Goal: Transaction & Acquisition: Purchase product/service

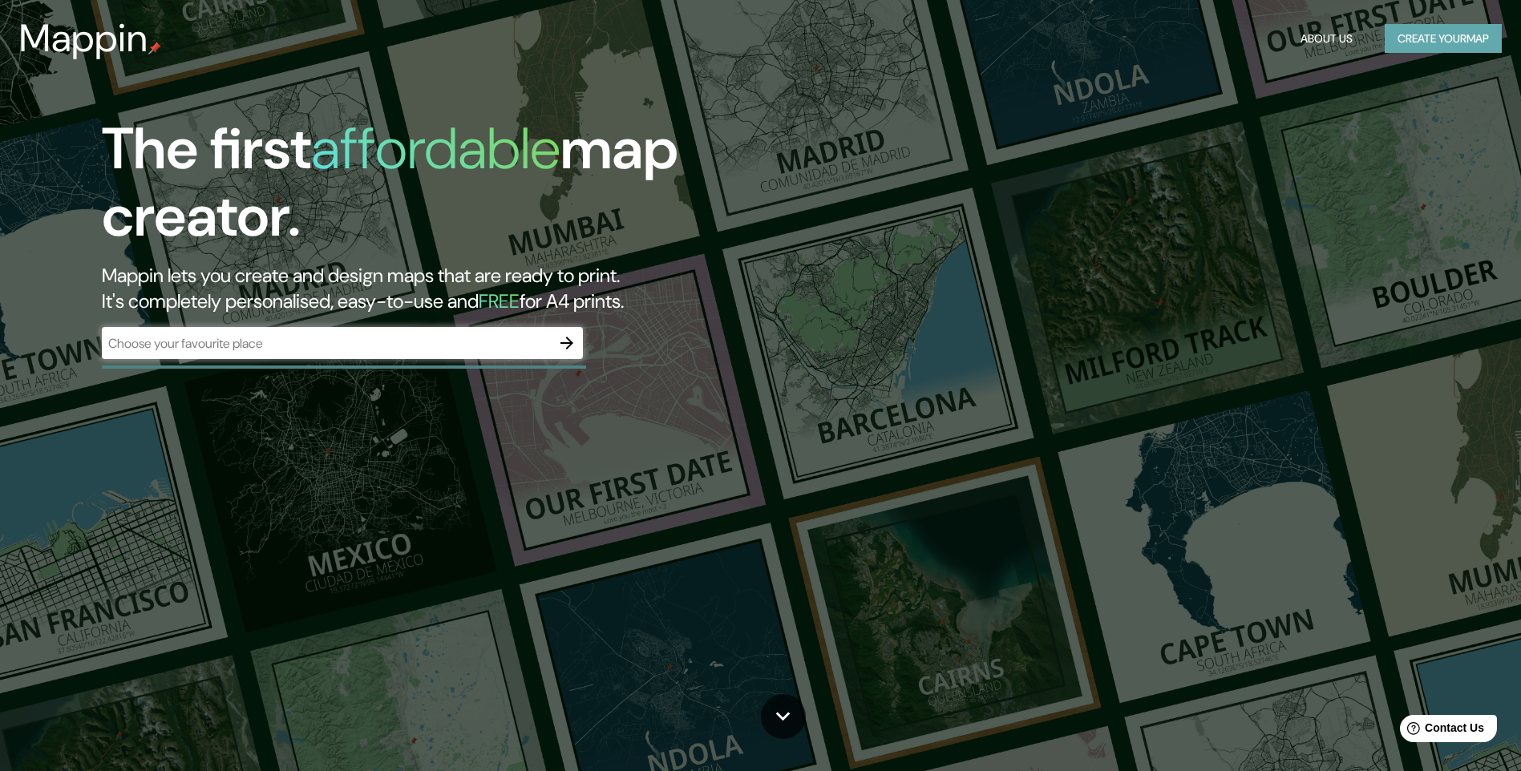
click at [1400, 44] on button "Create your map" at bounding box center [1442, 39] width 117 height 30
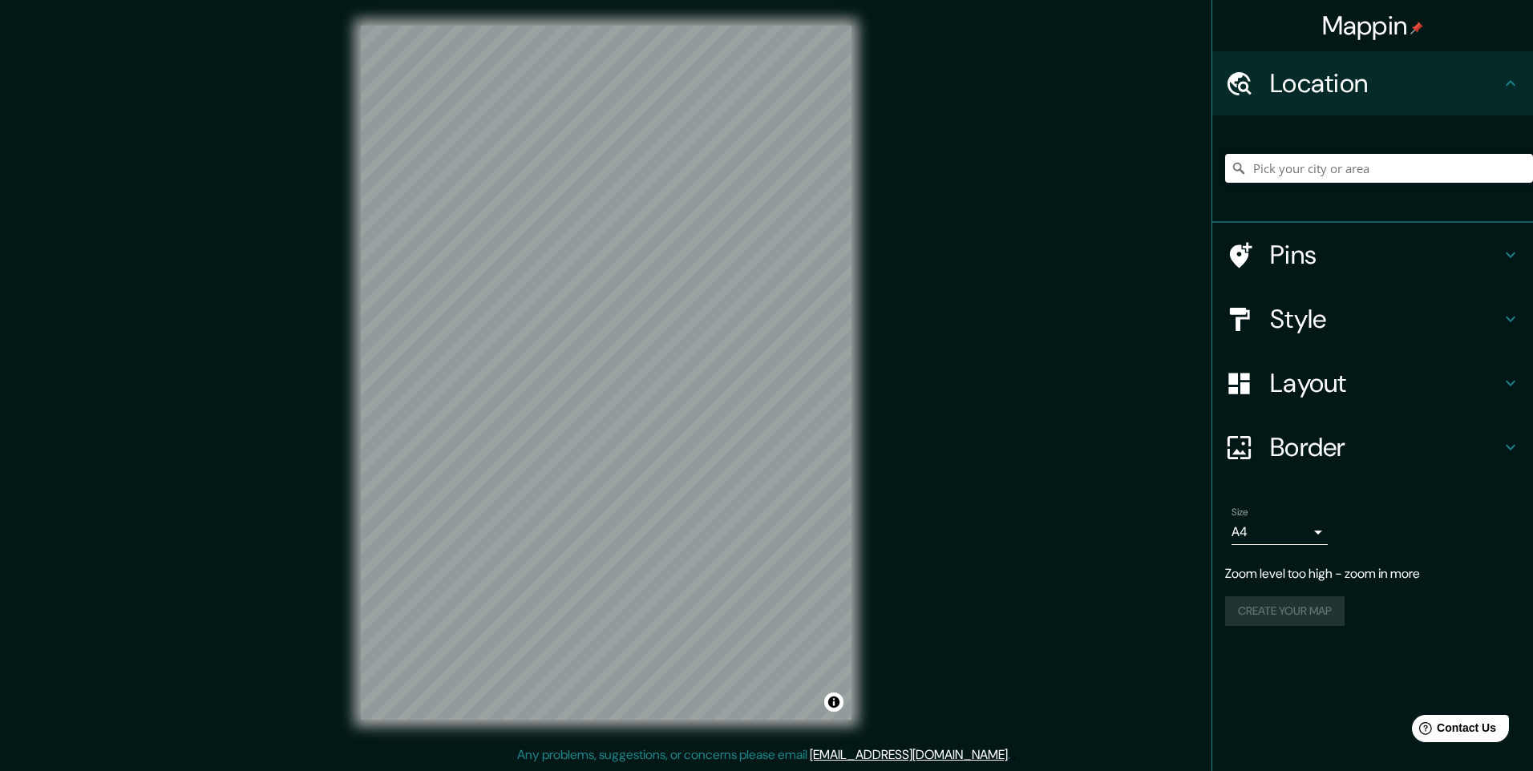
click at [987, 252] on div "Mappin Location Pins Style Layout Border Choose a border. Hint : you can make l…" at bounding box center [766, 385] width 1533 height 771
click at [1079, 303] on div "Mappin Location Pins Style Layout Border Choose a border. Hint : you can make l…" at bounding box center [766, 385] width 1533 height 771
click at [1445, 302] on div "Style" at bounding box center [1372, 319] width 321 height 64
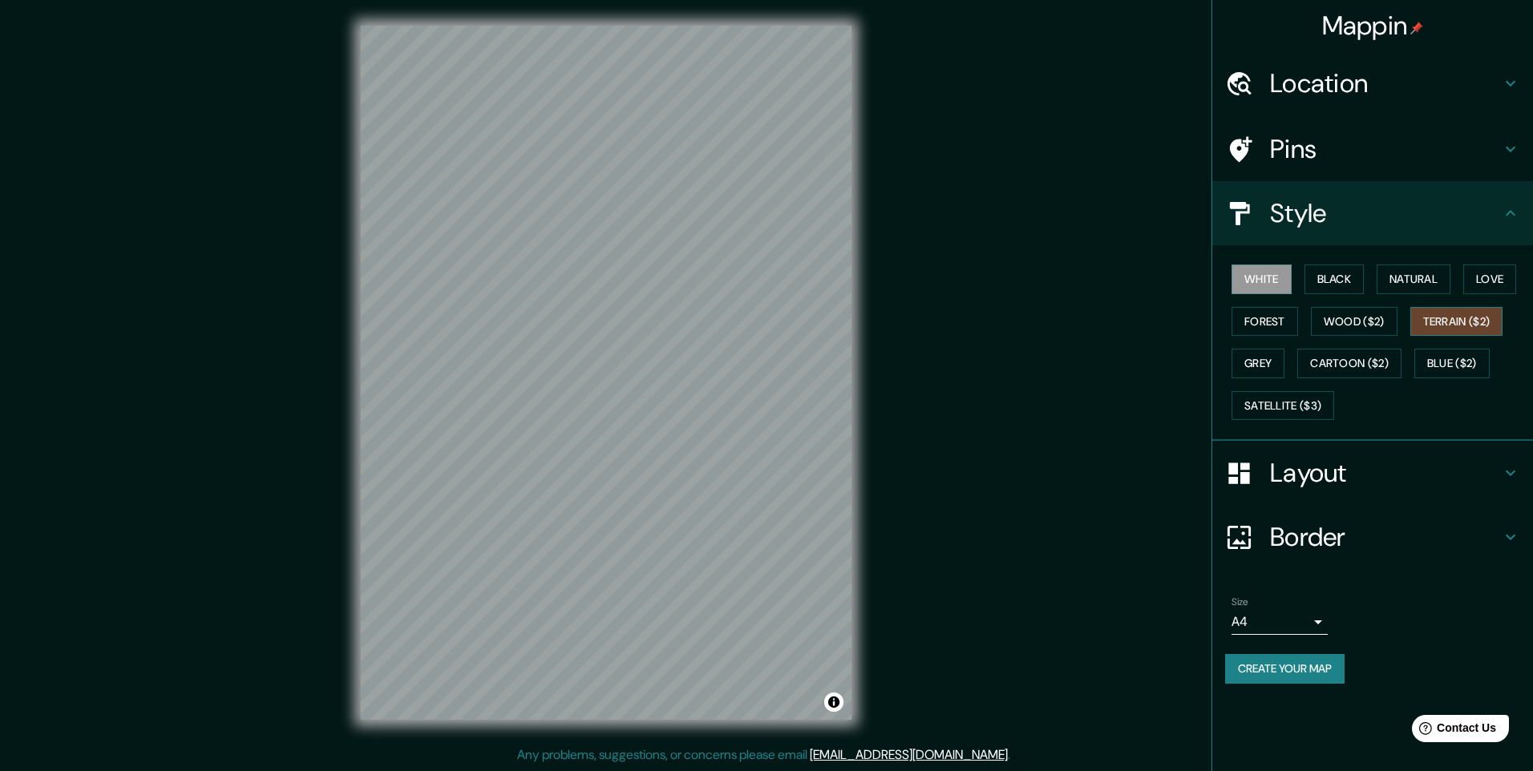
click at [1334, 275] on button "Black" at bounding box center [1334, 280] width 60 height 30
click at [1431, 285] on button "Natural" at bounding box center [1413, 280] width 74 height 30
click at [1481, 286] on button "Love" at bounding box center [1489, 280] width 53 height 30
click at [1262, 317] on button "Forest" at bounding box center [1264, 322] width 67 height 30
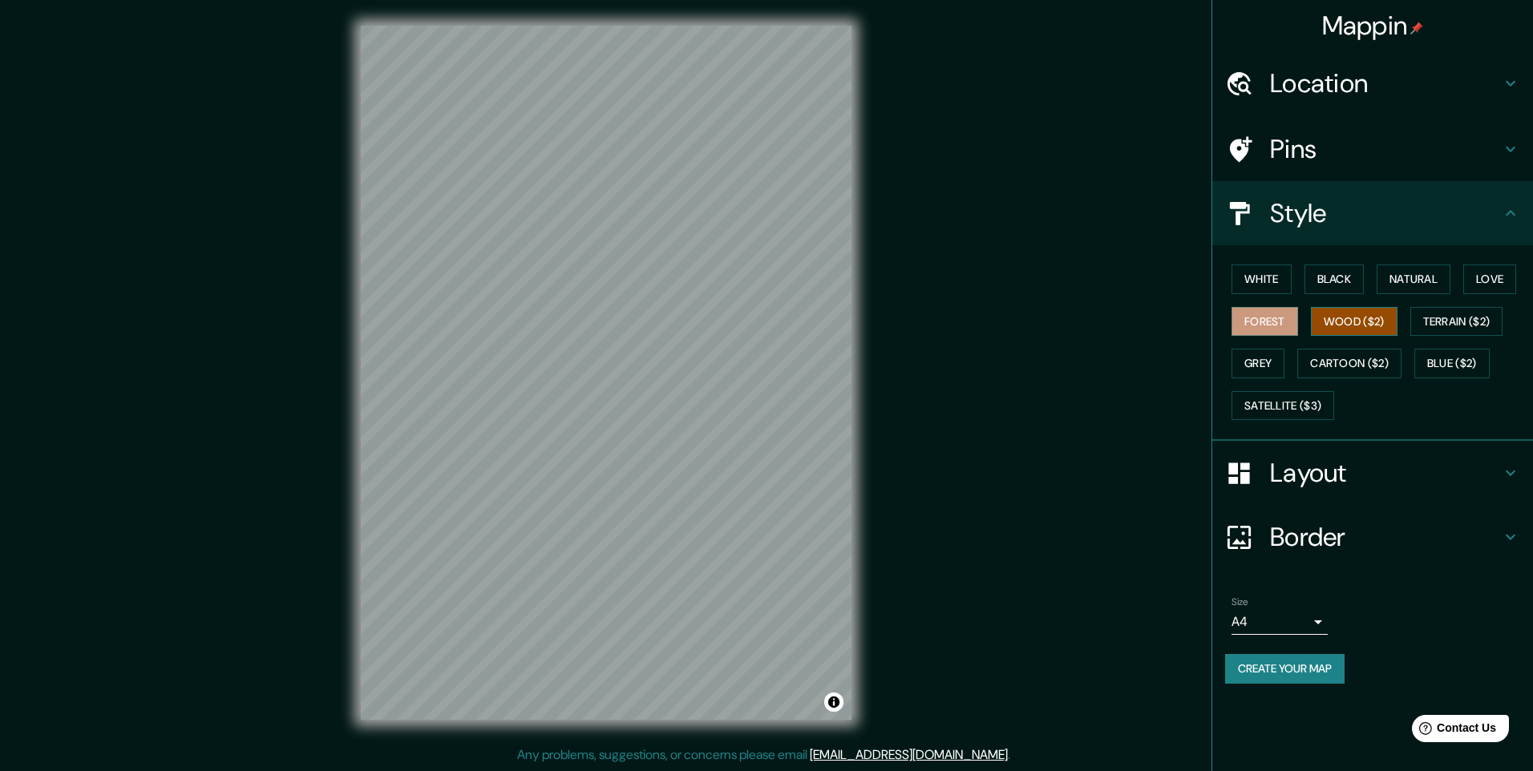
click at [1374, 315] on button "Wood ($2)" at bounding box center [1354, 322] width 87 height 30
click at [1370, 372] on button "Cartoon ($2)" at bounding box center [1349, 364] width 104 height 30
click at [1251, 378] on button "Grey" at bounding box center [1257, 364] width 53 height 30
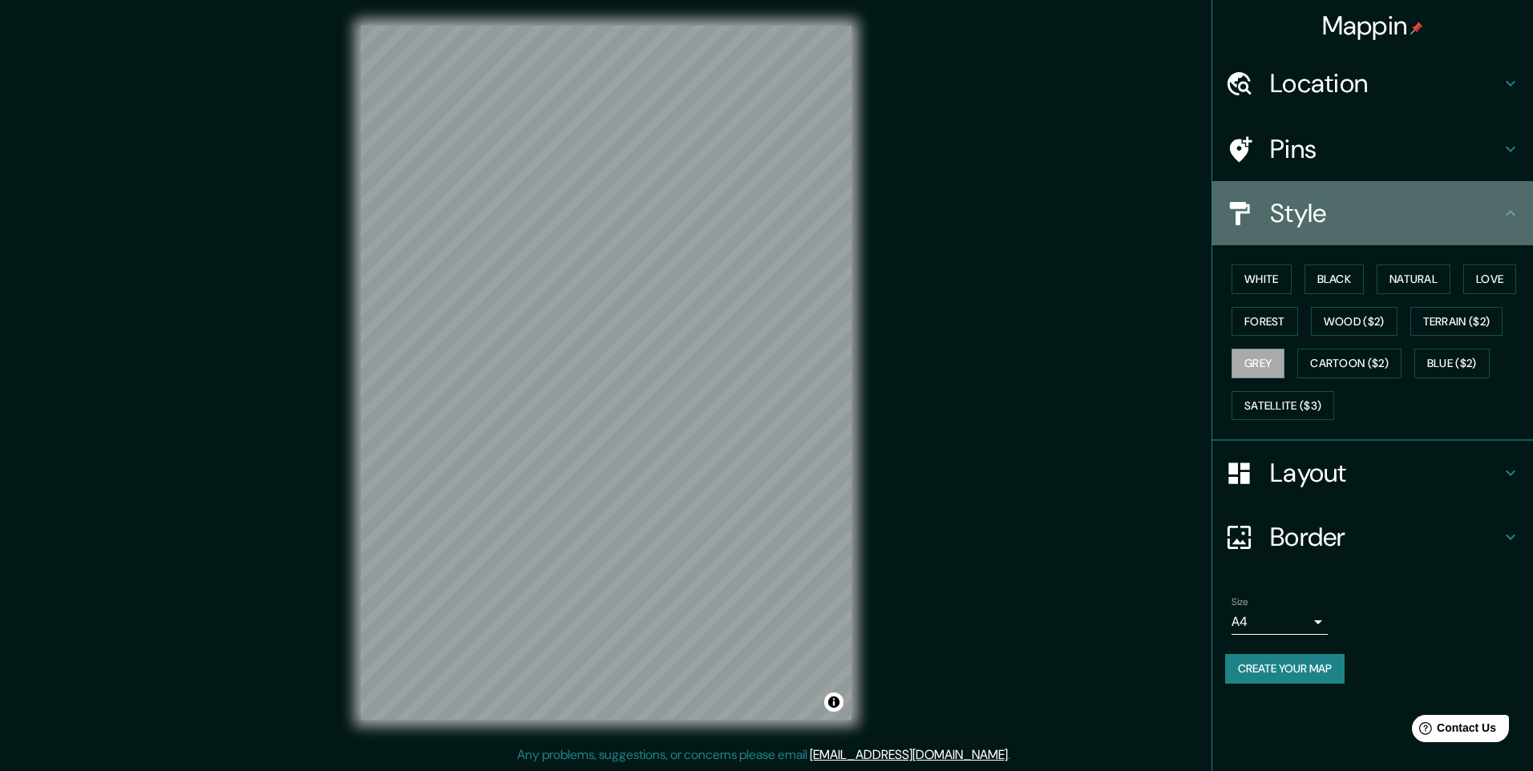
click at [1304, 229] on h4 "Style" at bounding box center [1385, 213] width 231 height 32
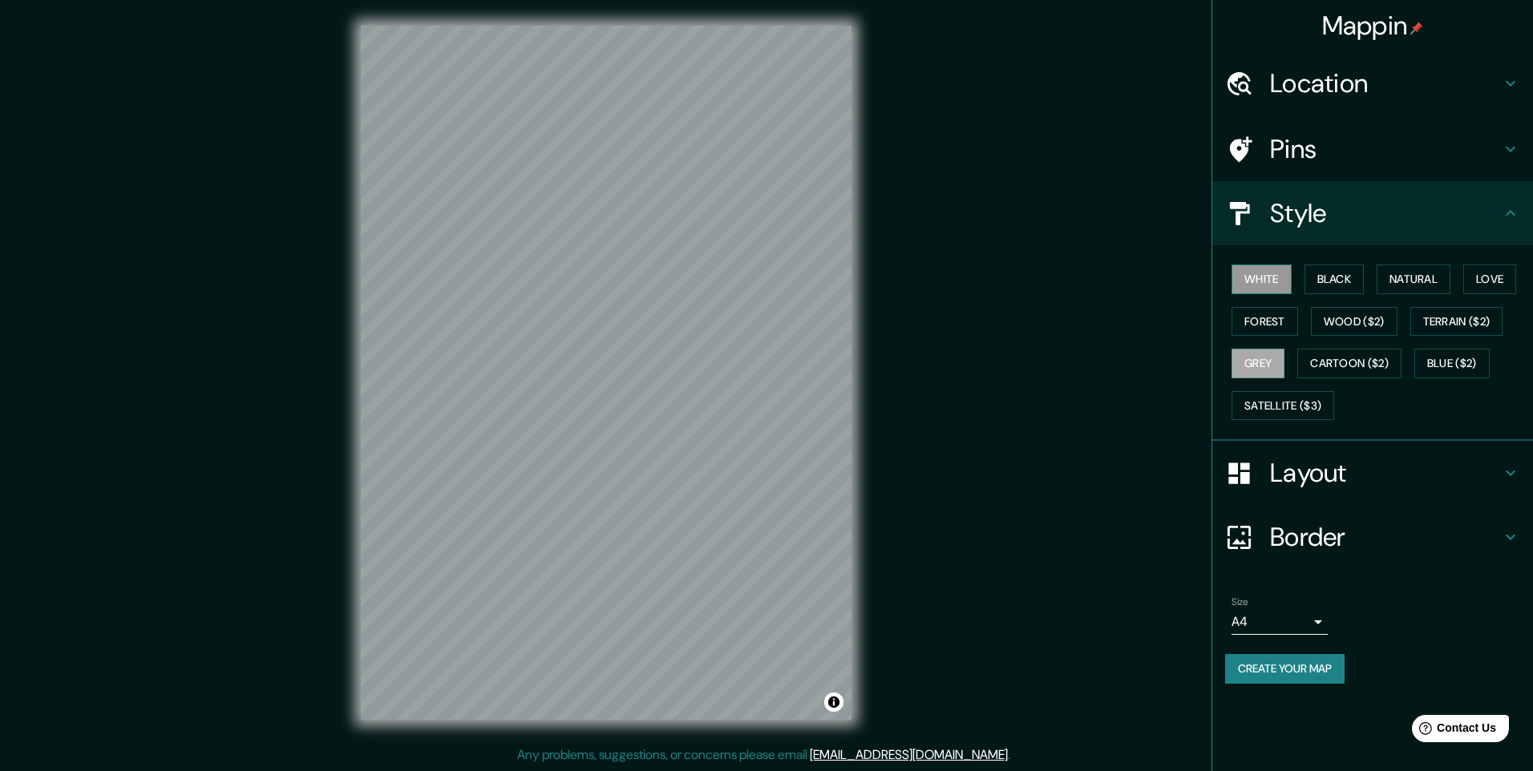
click at [1279, 285] on button "White" at bounding box center [1261, 280] width 60 height 30
click at [1319, 232] on div "Style" at bounding box center [1372, 213] width 321 height 64
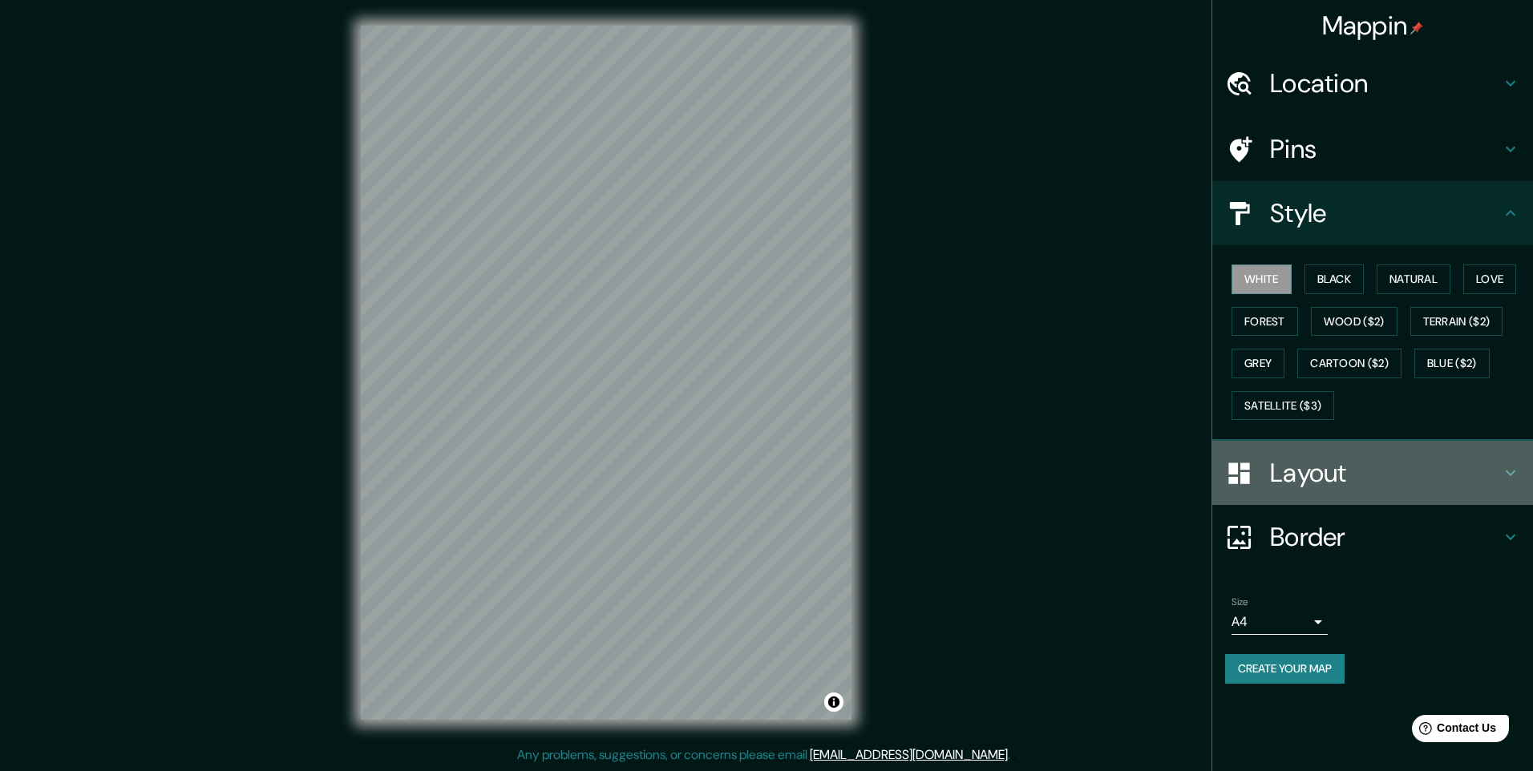
click at [1343, 491] on div "Layout" at bounding box center [1372, 473] width 321 height 64
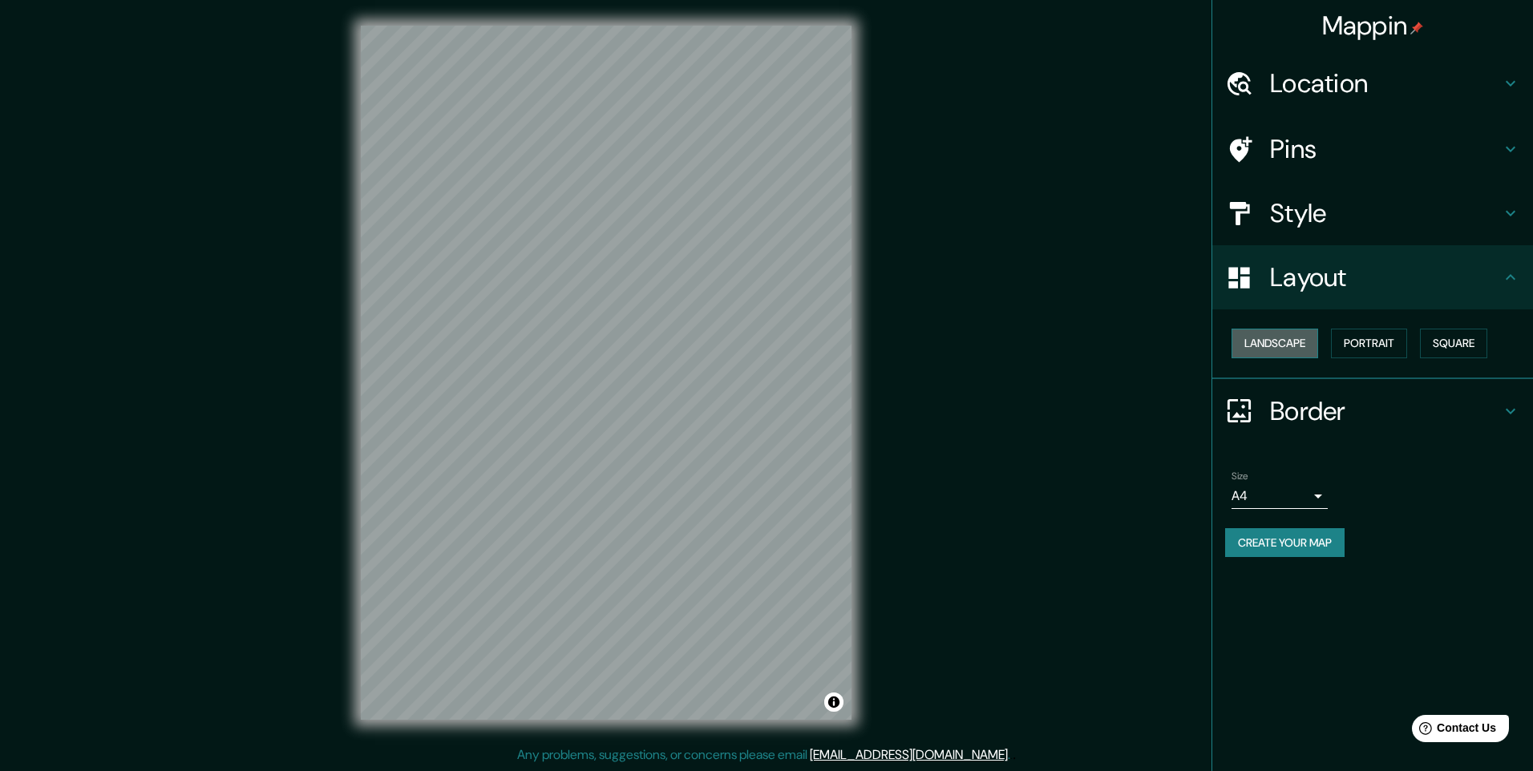
click at [1303, 337] on button "Landscape" at bounding box center [1274, 344] width 87 height 30
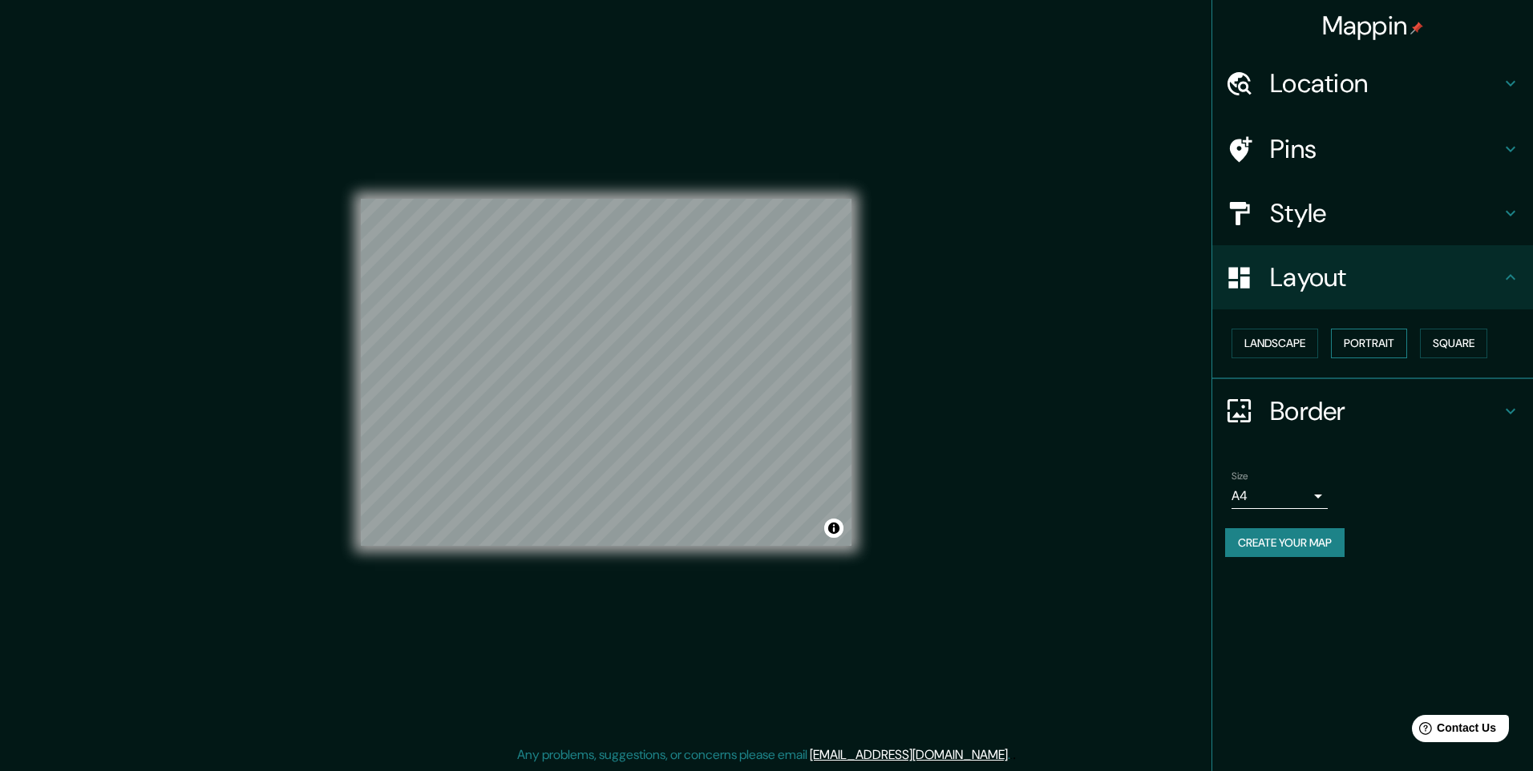
click at [1389, 345] on button "Portrait" at bounding box center [1369, 344] width 76 height 30
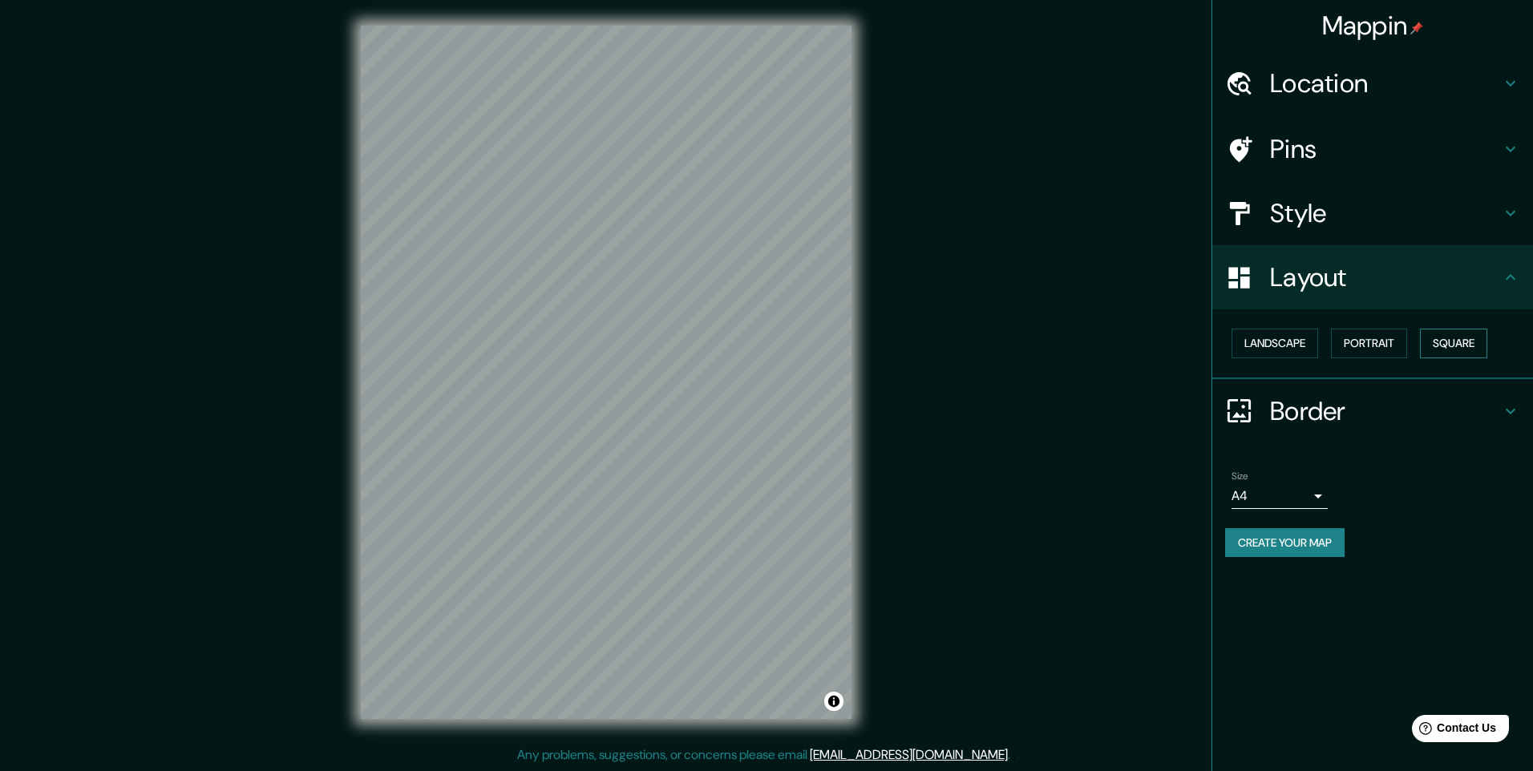
click at [1487, 345] on button "Square" at bounding box center [1453, 344] width 67 height 30
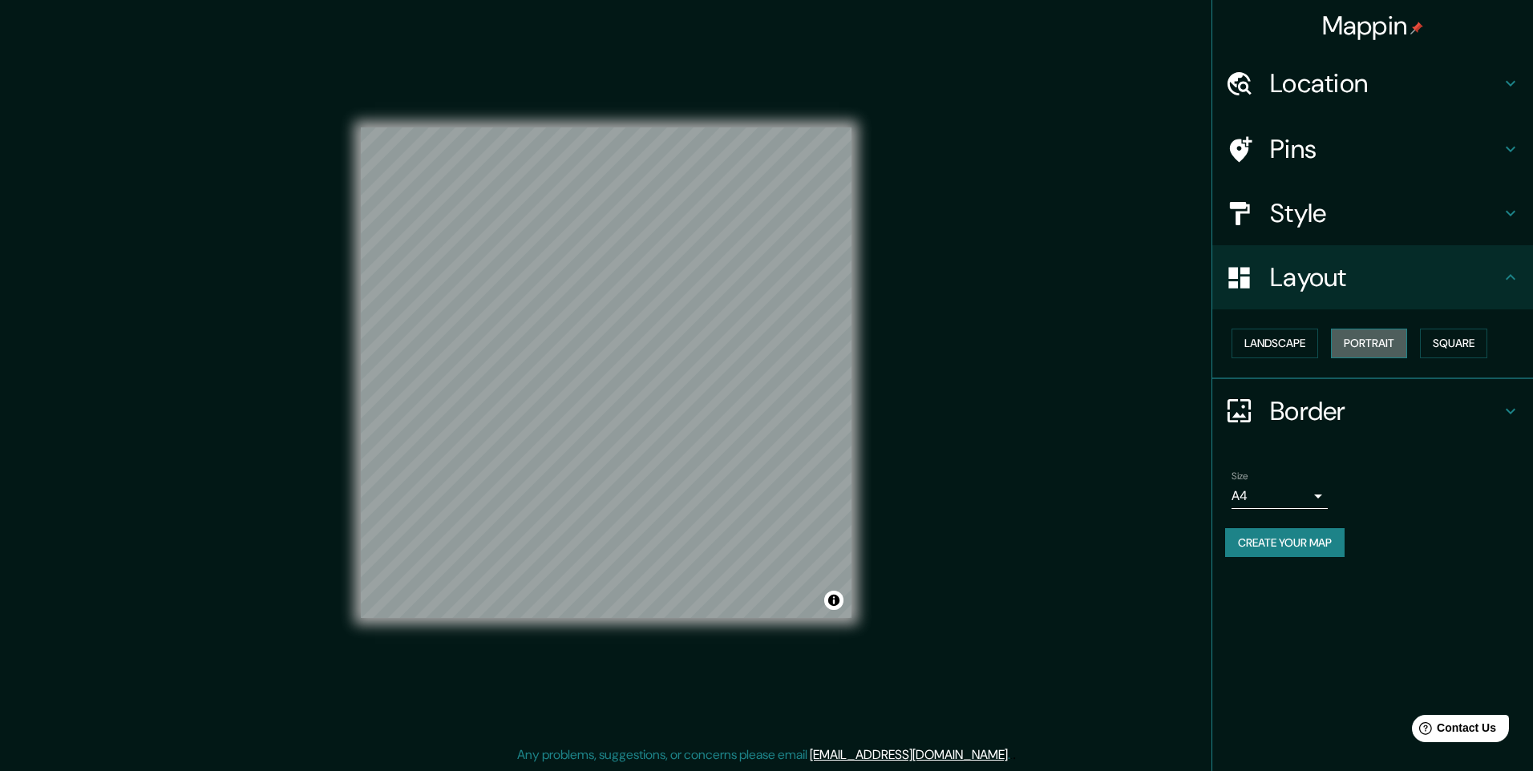
click at [1376, 354] on button "Portrait" at bounding box center [1369, 344] width 76 height 30
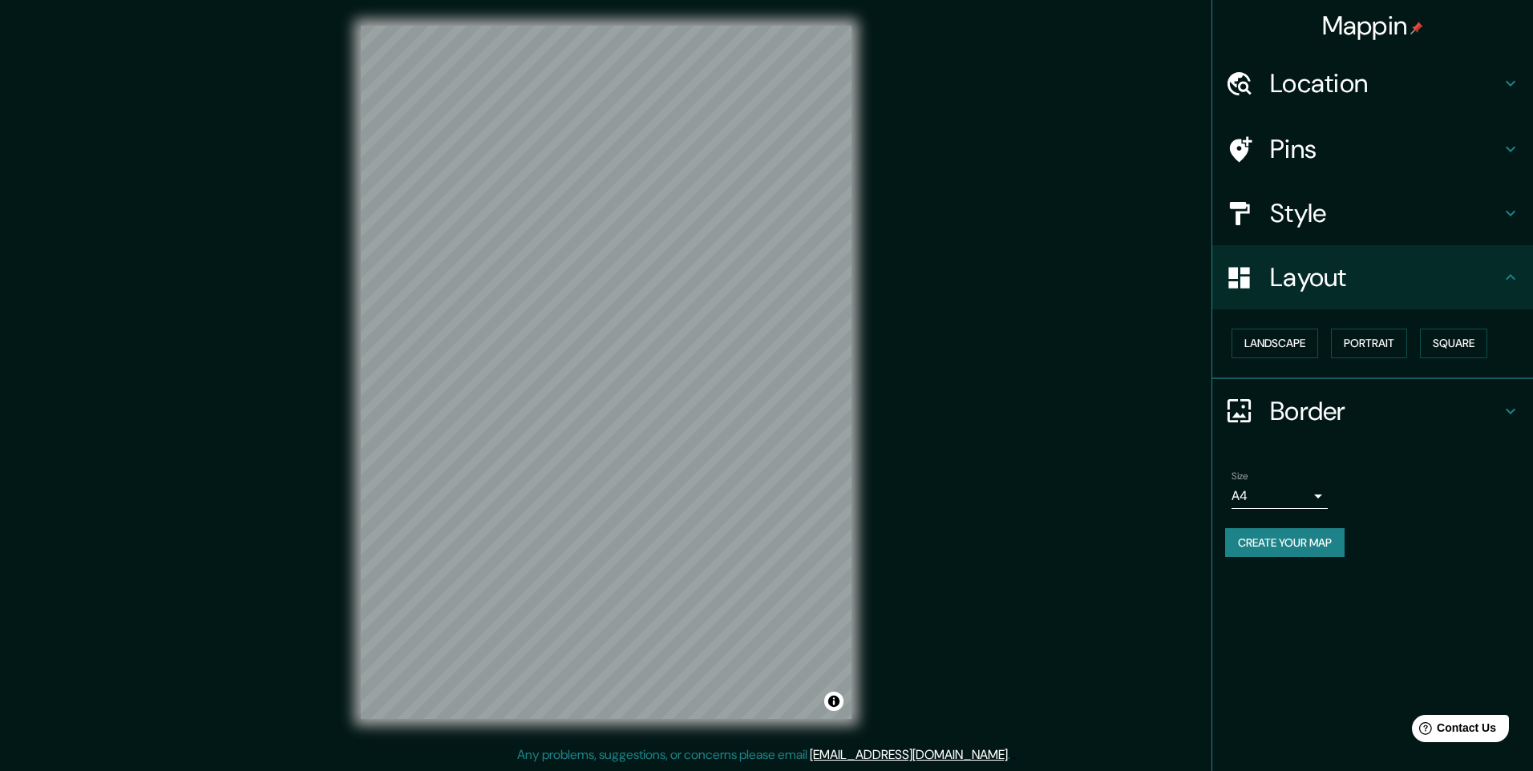
click at [1347, 413] on h4 "Border" at bounding box center [1385, 411] width 231 height 32
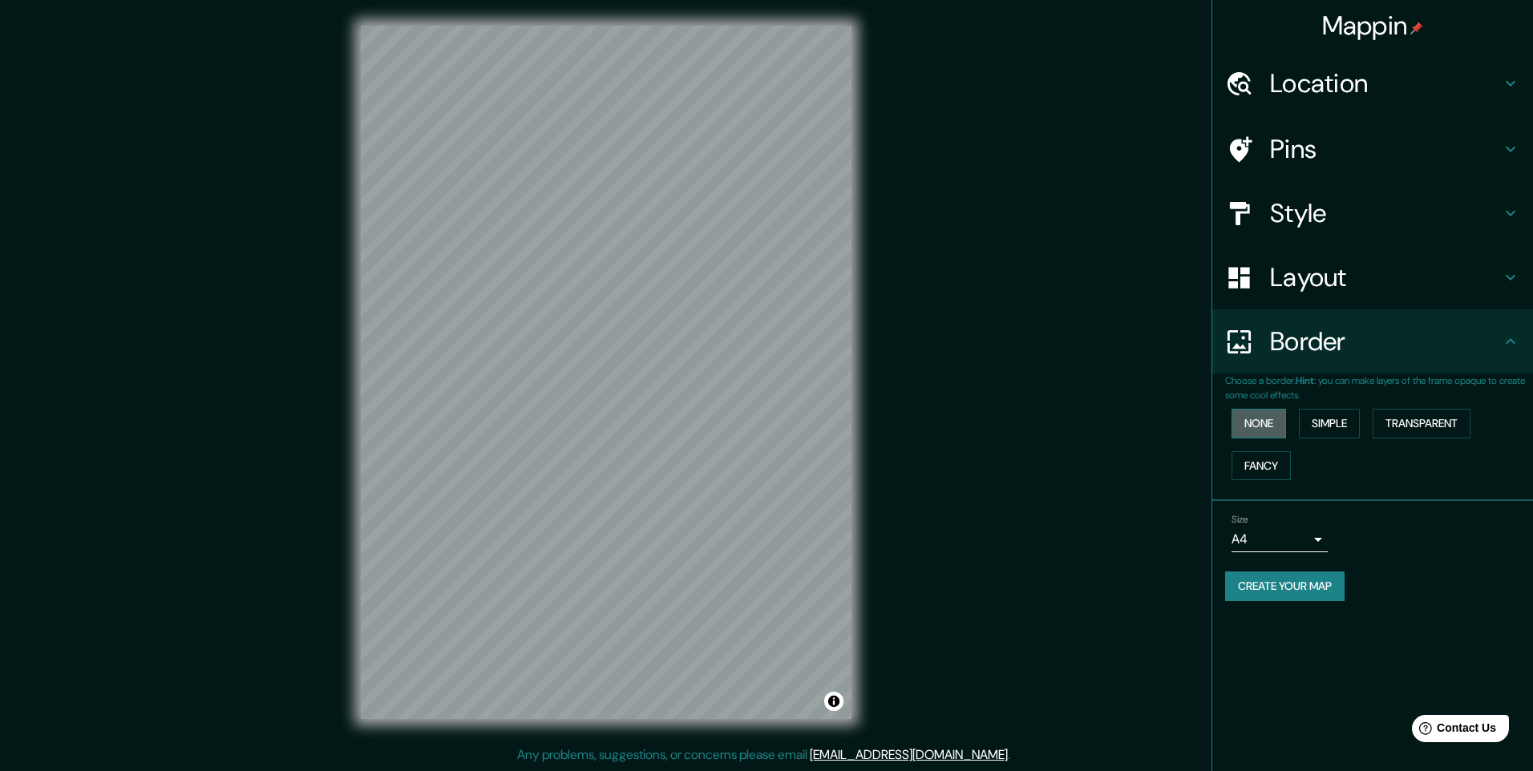
click at [1280, 424] on button "None" at bounding box center [1258, 424] width 55 height 30
click at [1337, 414] on button "Simple" at bounding box center [1329, 424] width 61 height 30
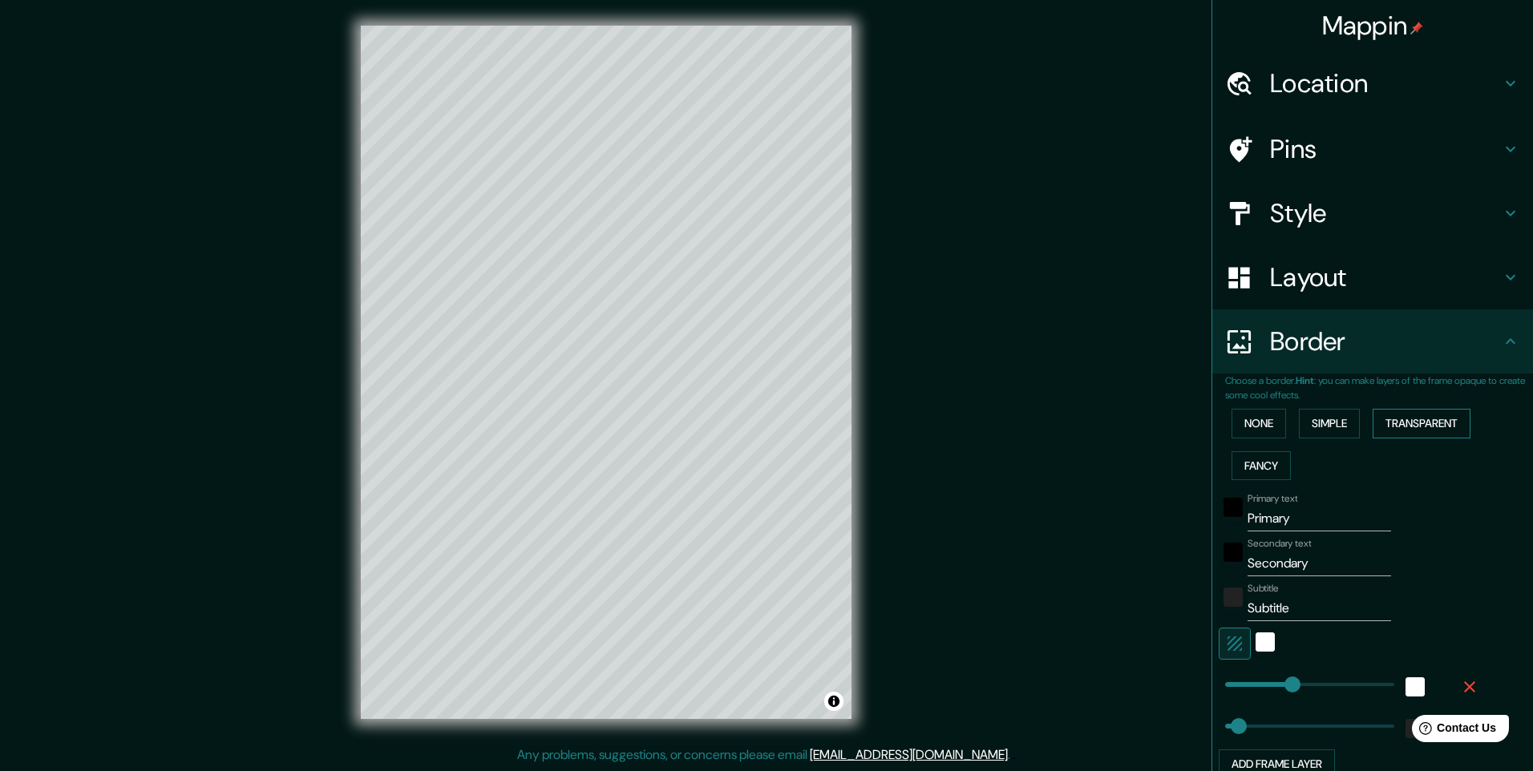
click at [1430, 425] on button "Transparent" at bounding box center [1421, 424] width 98 height 30
click at [1245, 479] on button "Fancy" at bounding box center [1260, 466] width 59 height 30
click at [1242, 432] on button "None" at bounding box center [1258, 424] width 55 height 30
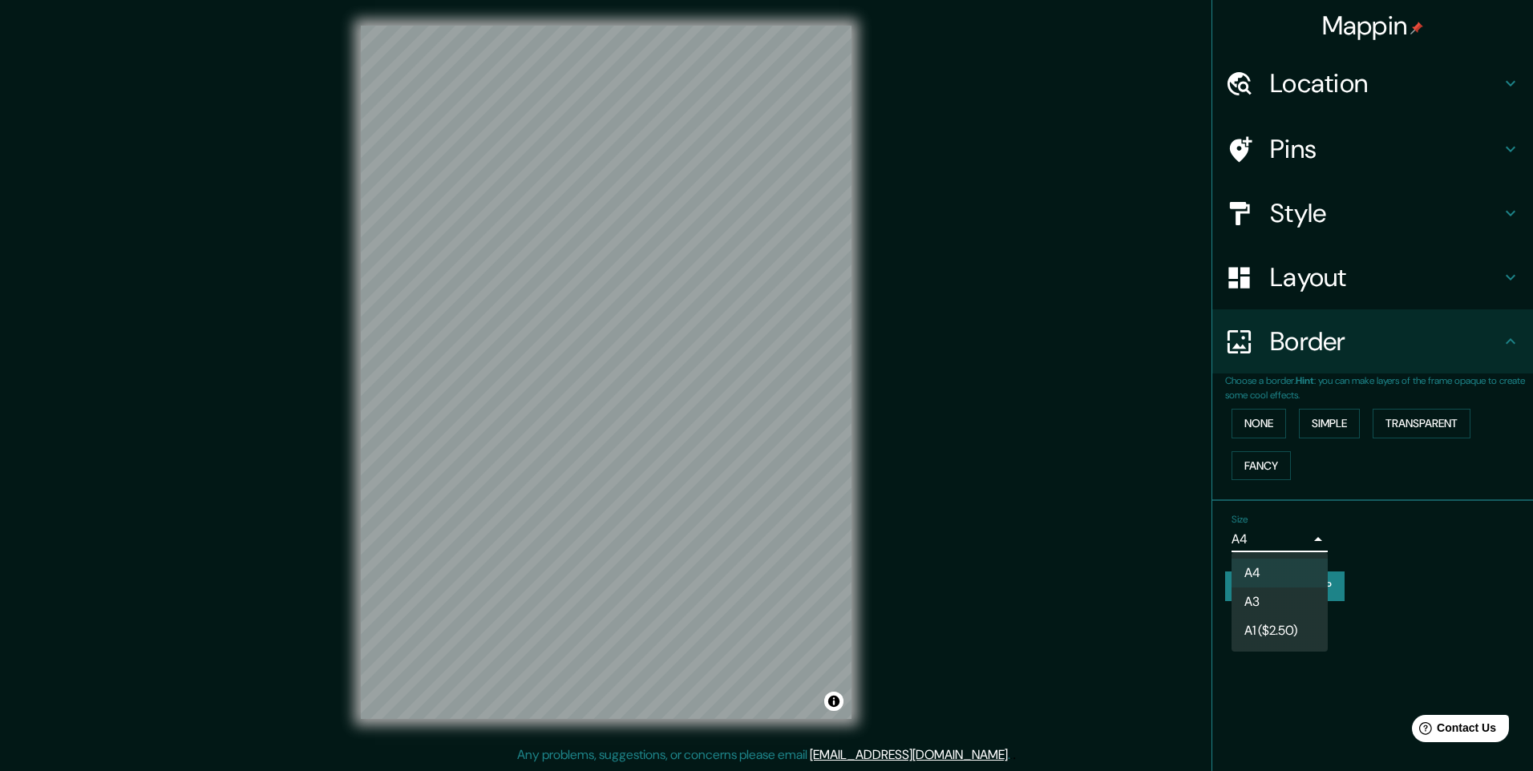
click at [1311, 544] on body "Mappin Location Pins Style Layout Border Choose a border. Hint : you can make l…" at bounding box center [766, 385] width 1533 height 771
click at [1378, 531] on div at bounding box center [766, 385] width 1533 height 771
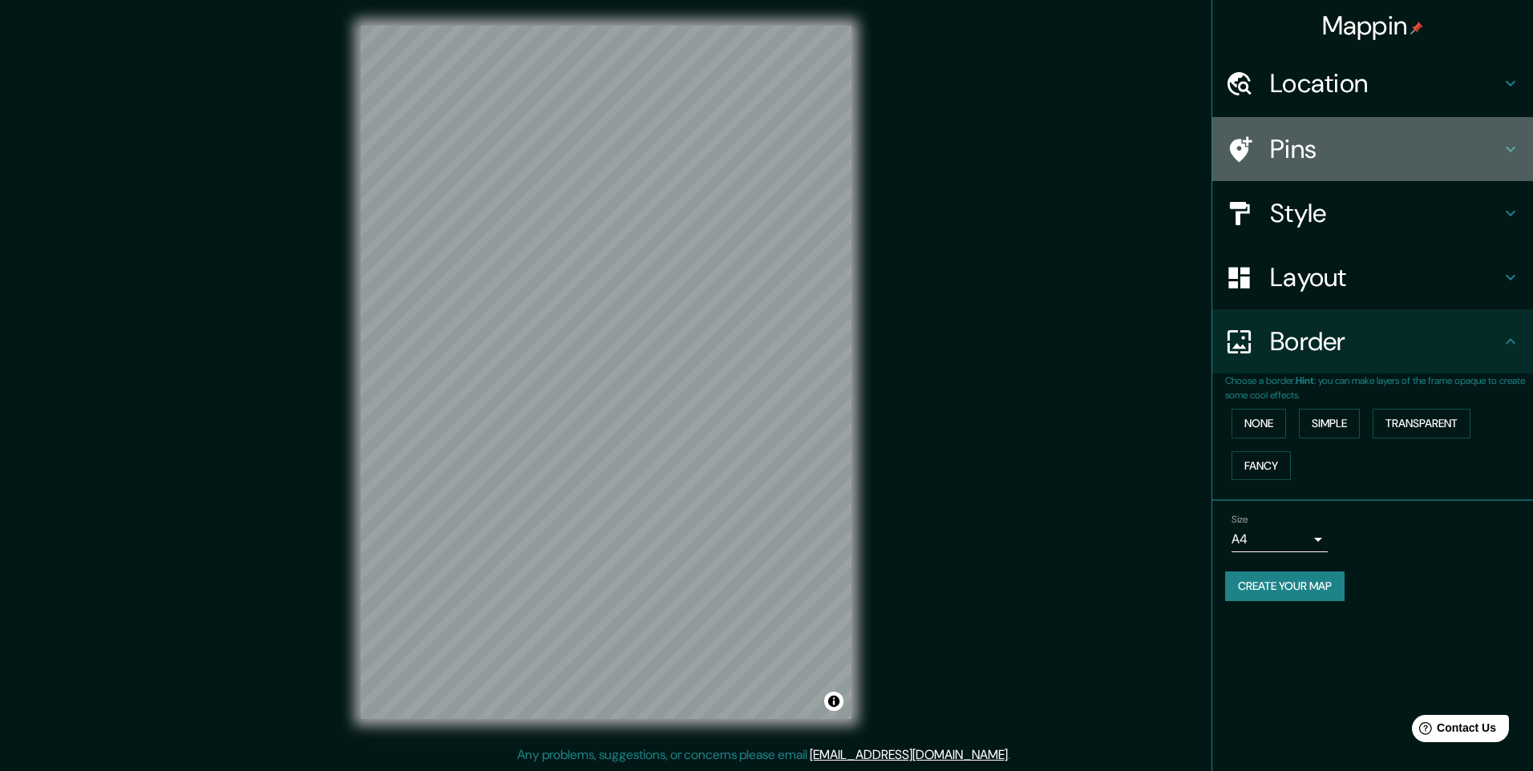
click at [1378, 150] on h4 "Pins" at bounding box center [1385, 149] width 231 height 32
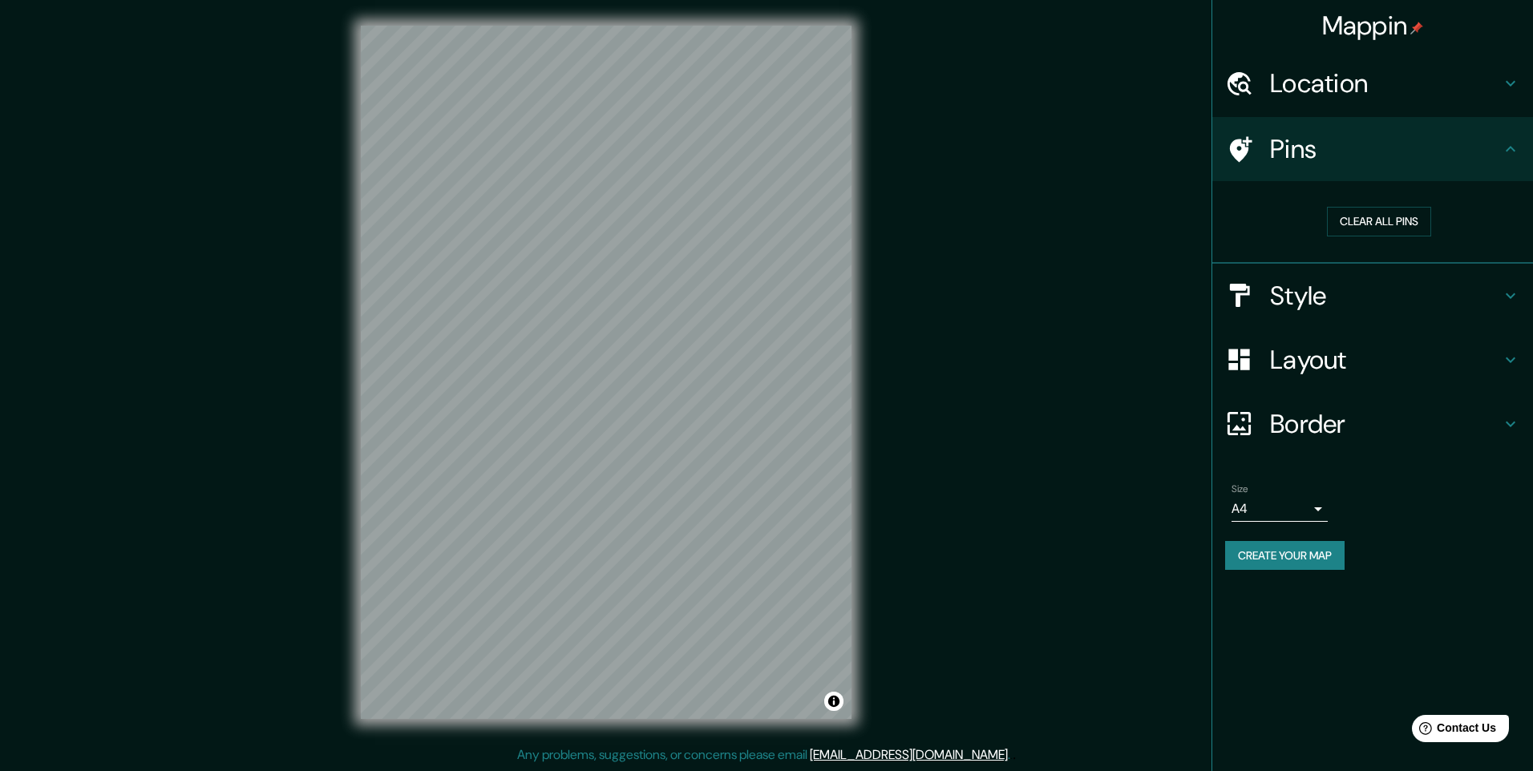
click at [1372, 318] on div "Style" at bounding box center [1372, 296] width 321 height 64
